Goal: Information Seeking & Learning: Find contact information

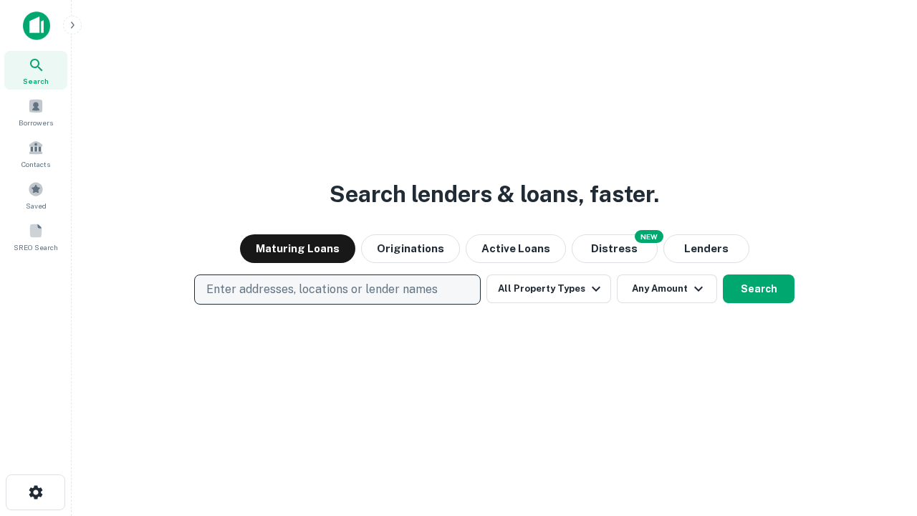
click at [337, 289] on p "Enter addresses, locations or lender names" at bounding box center [321, 289] width 231 height 17
type input "**********"
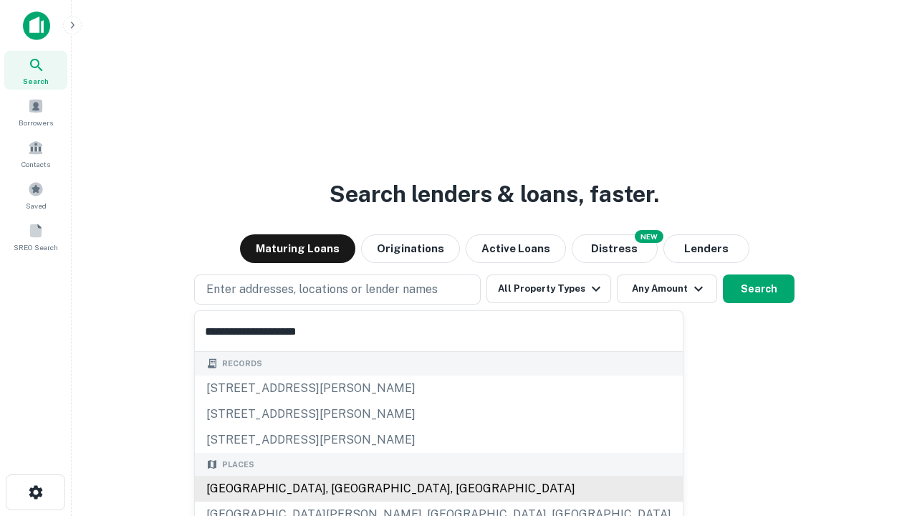
click at [342, 488] on div "[GEOGRAPHIC_DATA], [GEOGRAPHIC_DATA], [GEOGRAPHIC_DATA]" at bounding box center [439, 489] width 488 height 26
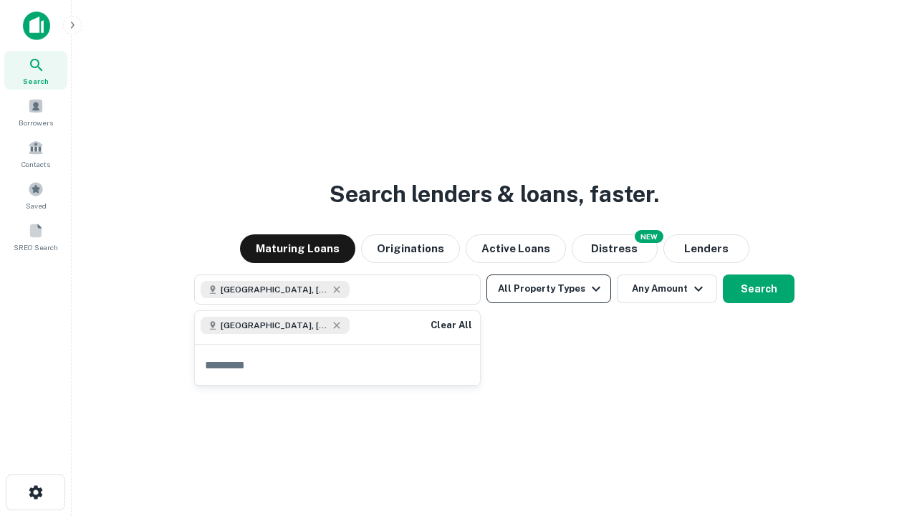
click at [549, 289] on button "All Property Types" at bounding box center [548, 288] width 125 height 29
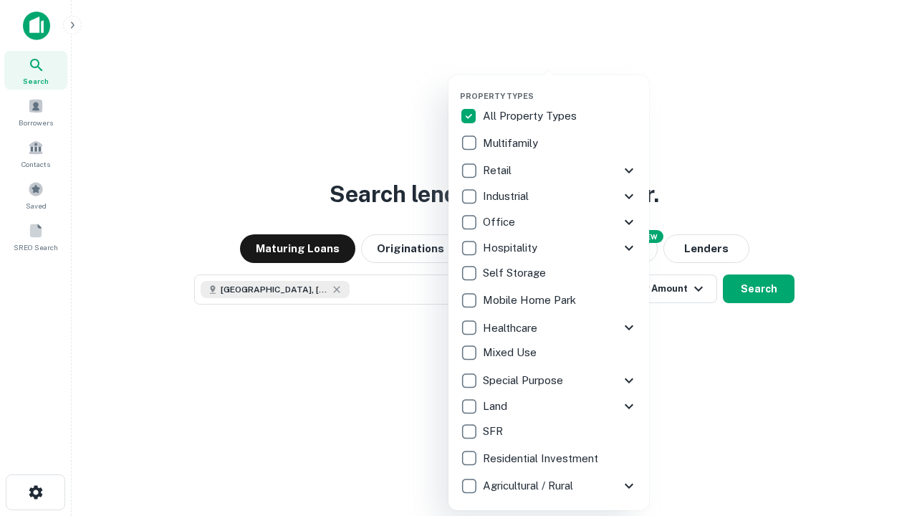
click at [560, 87] on button "button" at bounding box center [560, 87] width 201 height 1
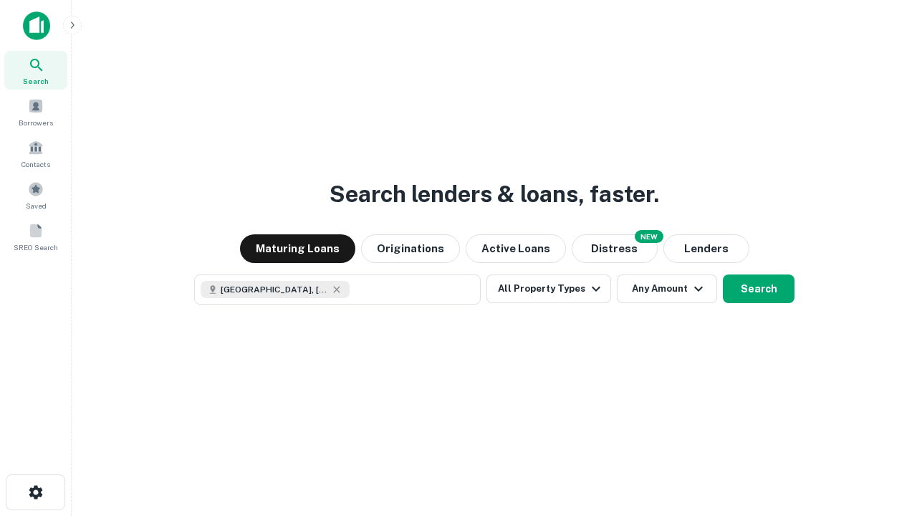
scroll to position [23, 0]
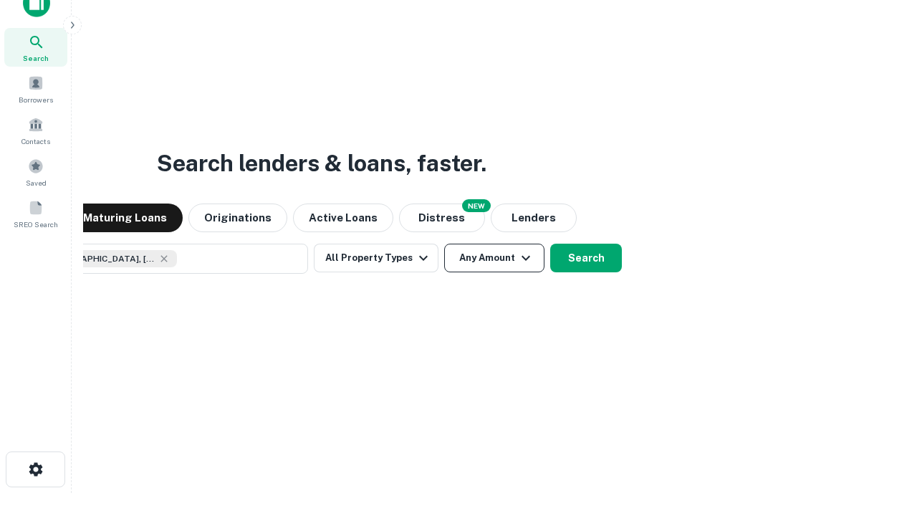
click at [444, 243] on button "Any Amount" at bounding box center [494, 257] width 100 height 29
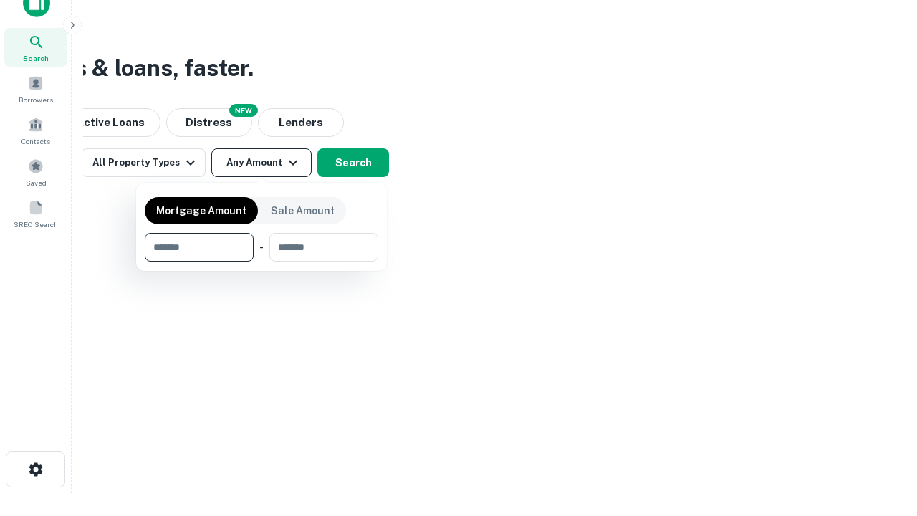
type input "*******"
click at [261, 261] on button "button" at bounding box center [261, 261] width 233 height 1
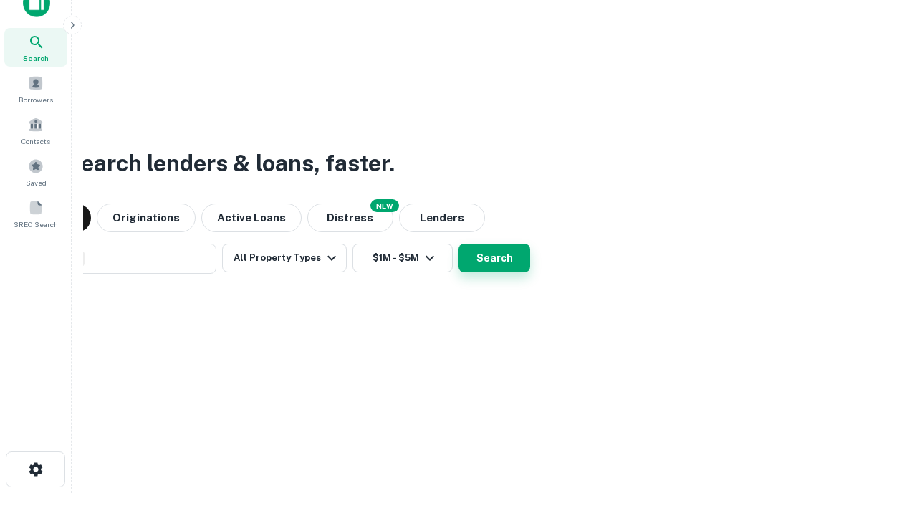
click at [458, 243] on button "Search" at bounding box center [494, 257] width 72 height 29
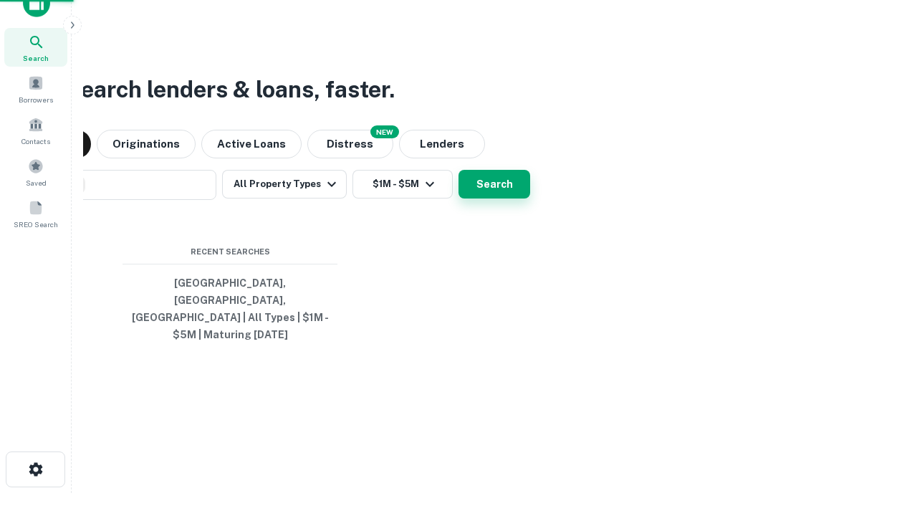
scroll to position [47, 405]
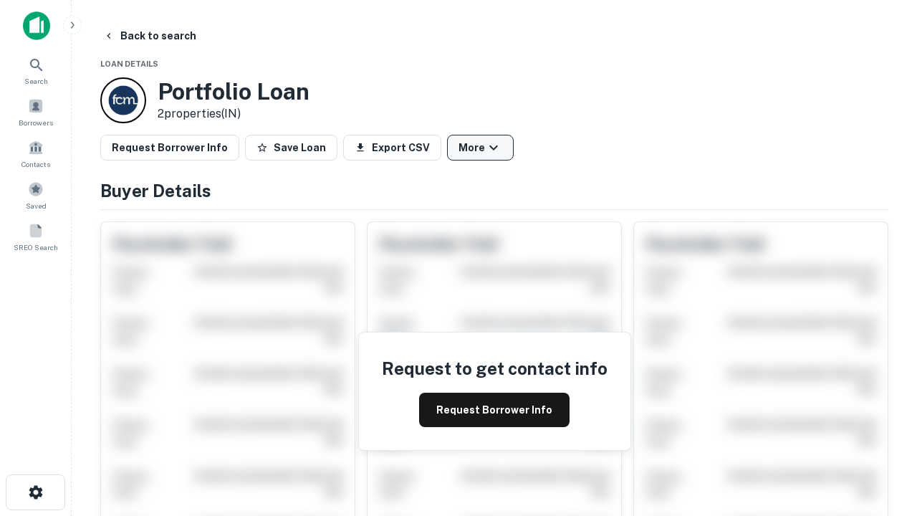
click at [480, 148] on button "More" at bounding box center [480, 148] width 67 height 26
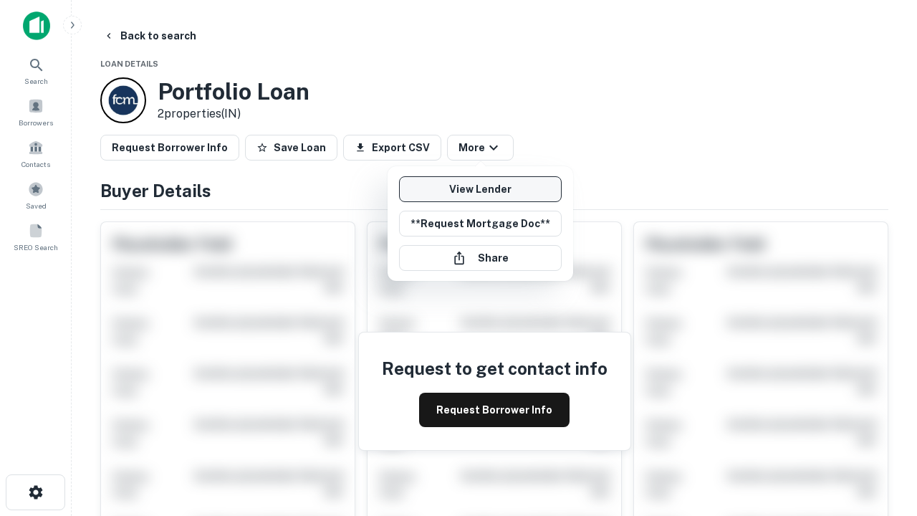
click at [480, 189] on link "View Lender" at bounding box center [480, 189] width 163 height 26
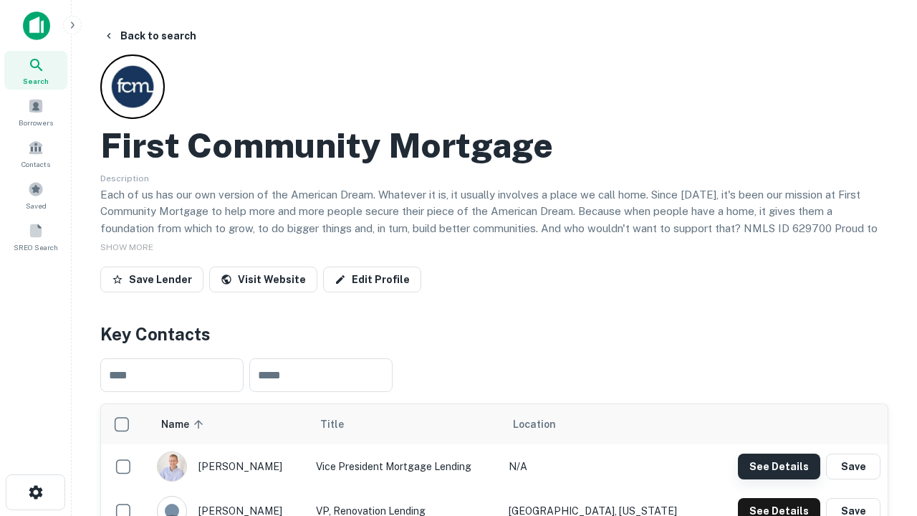
click at [778, 466] on button "See Details" at bounding box center [779, 466] width 82 height 26
click at [35, 492] on icon "button" at bounding box center [35, 491] width 17 height 17
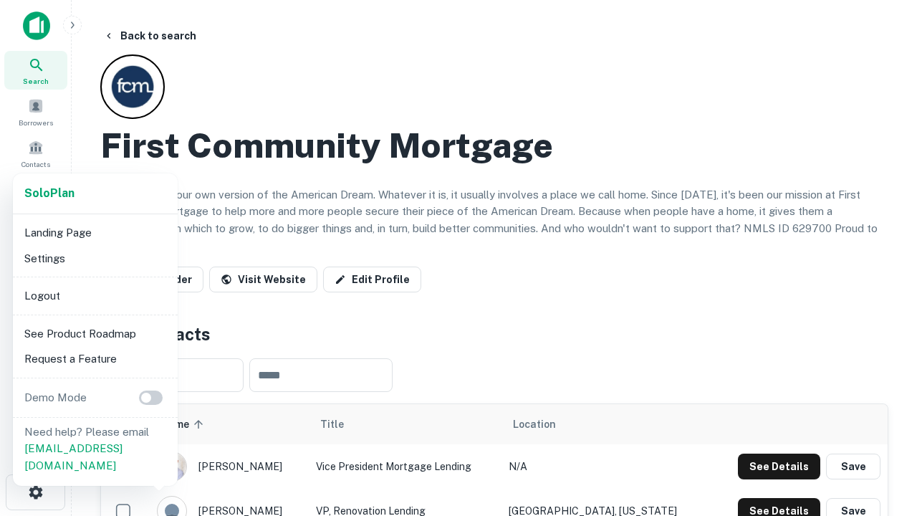
click at [95, 295] on li "Logout" at bounding box center [95, 296] width 153 height 26
